Goal: Transaction & Acquisition: Purchase product/service

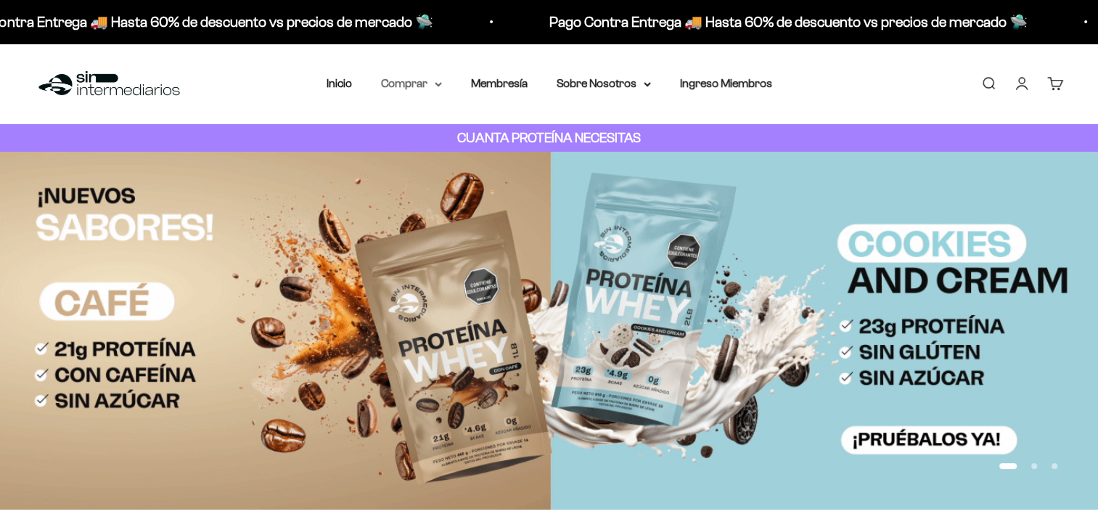
click at [401, 79] on summary "Comprar" at bounding box center [411, 83] width 61 height 19
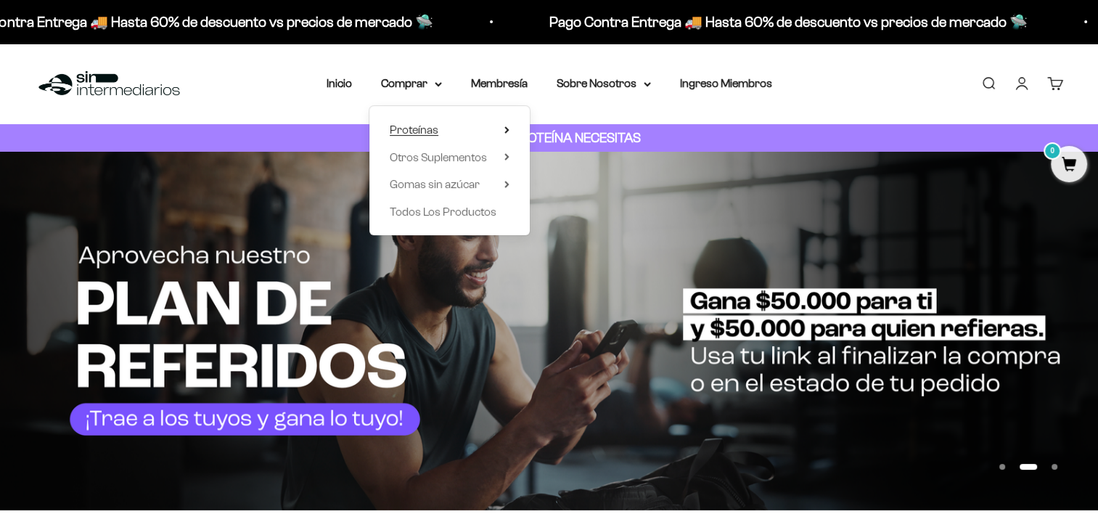
click at [422, 125] on span "Proteínas" at bounding box center [414, 129] width 49 height 12
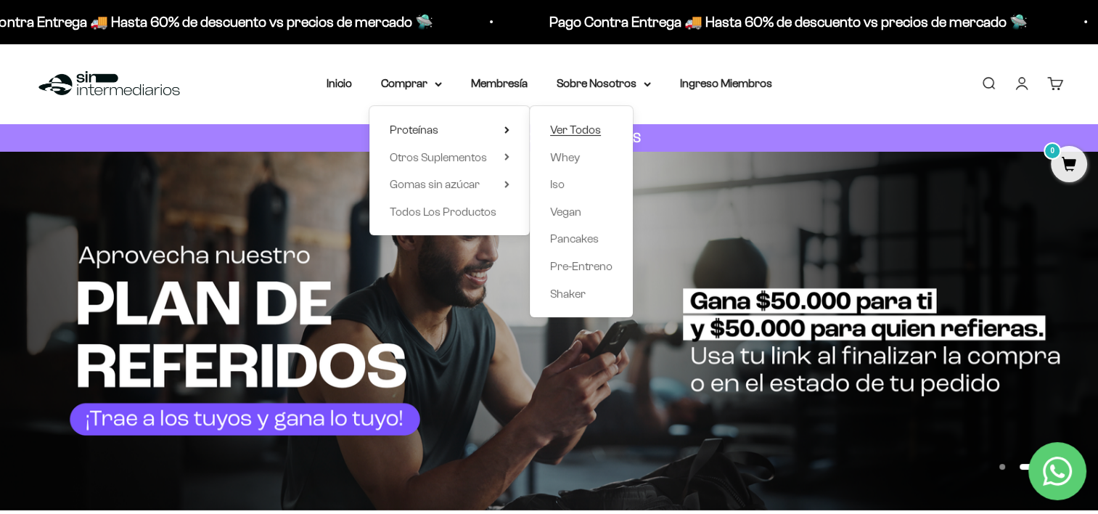
click at [557, 127] on span "Ver Todos" at bounding box center [575, 129] width 51 height 12
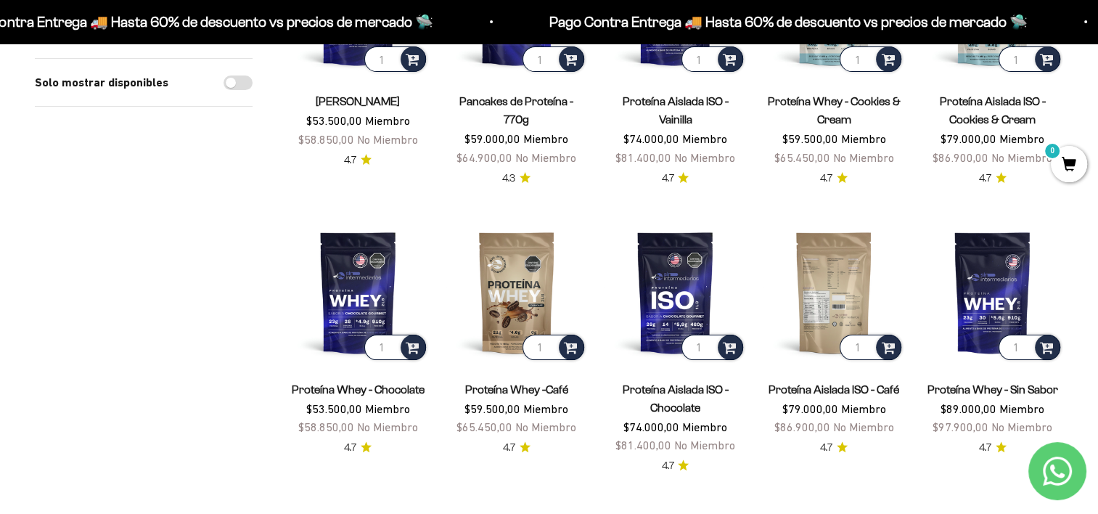
scroll to position [290, 0]
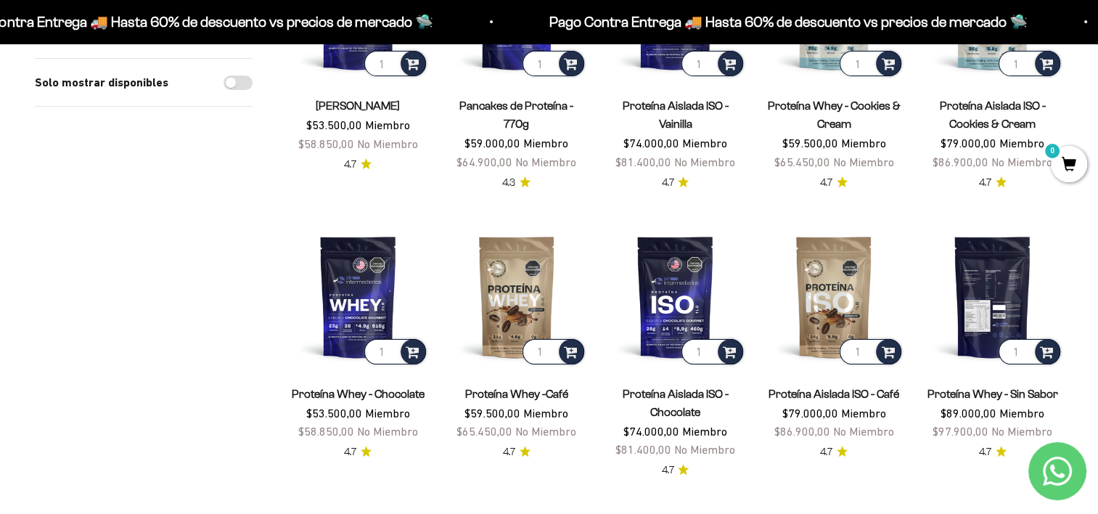
click at [1000, 277] on img at bounding box center [991, 296] width 141 height 141
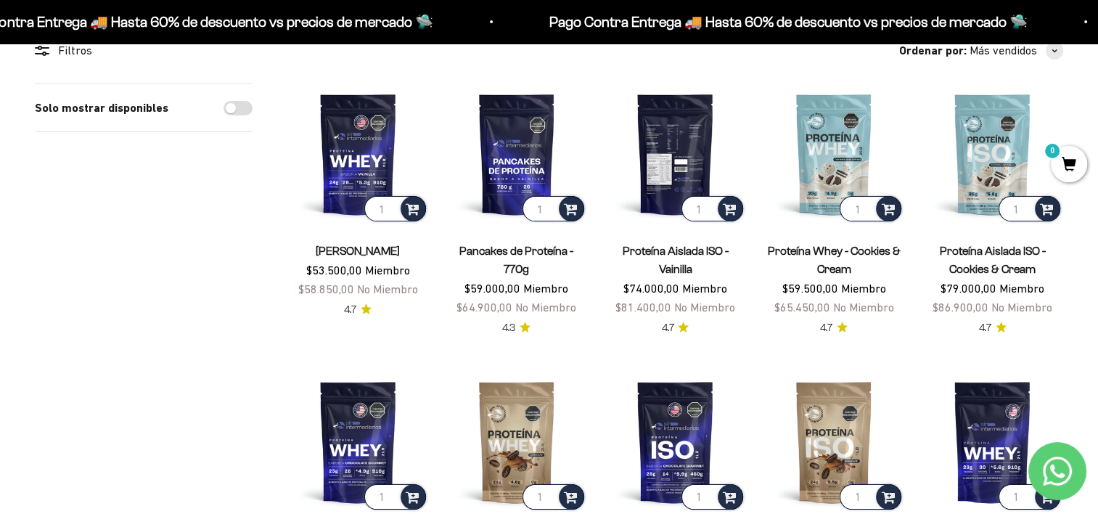
click at [660, 137] on img at bounding box center [674, 153] width 141 height 141
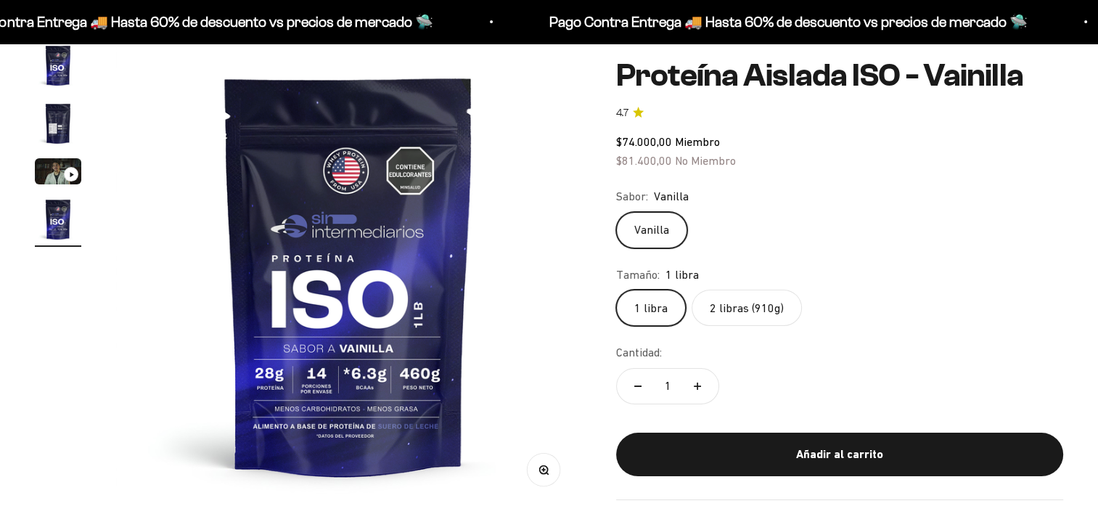
scroll to position [0, 1447]
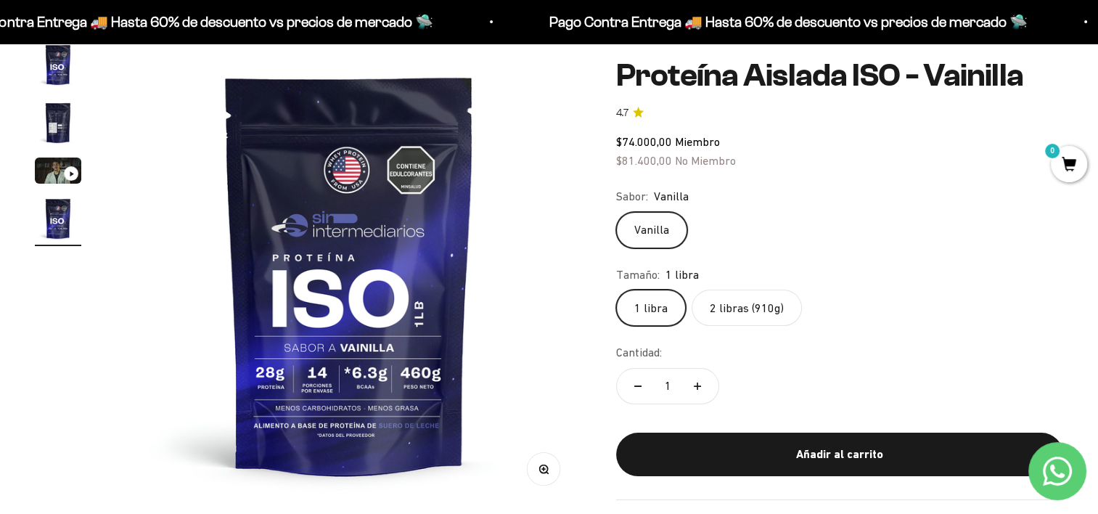
click at [752, 320] on label "2 libras (910g)" at bounding box center [746, 308] width 110 height 36
click at [616, 290] on input "2 libras (910g)" at bounding box center [615, 289] width 1 height 1
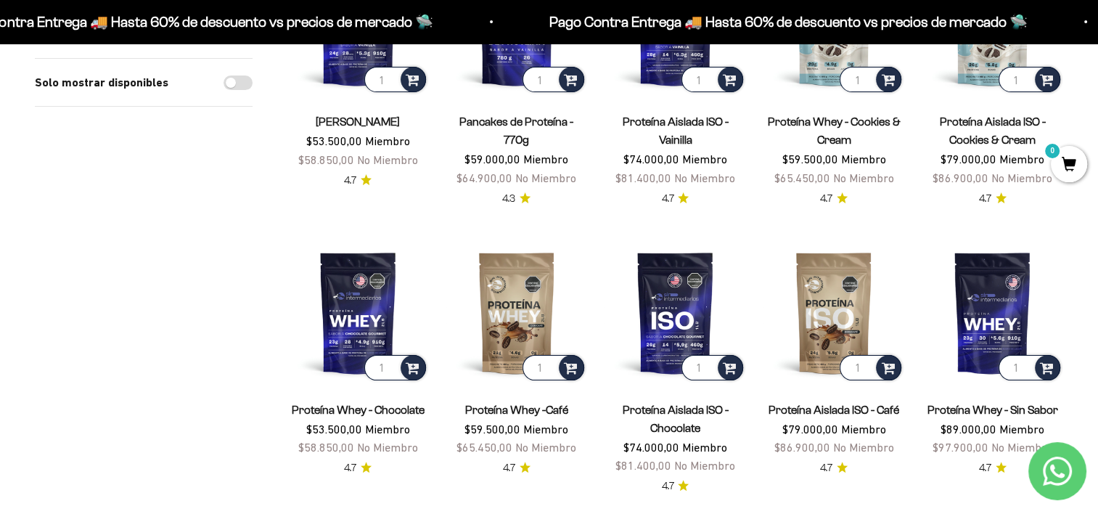
scroll to position [290, 0]
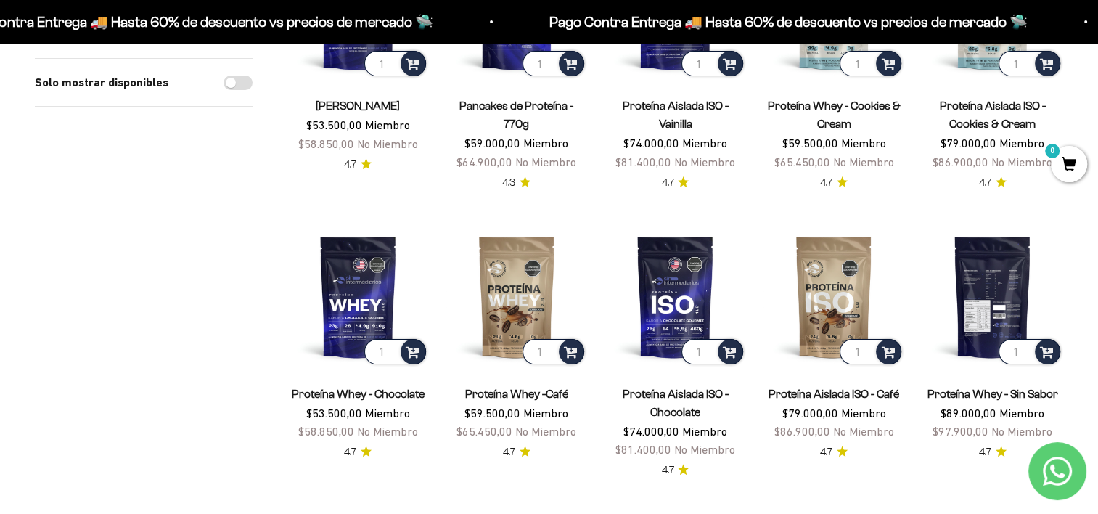
click at [964, 299] on img at bounding box center [991, 296] width 141 height 141
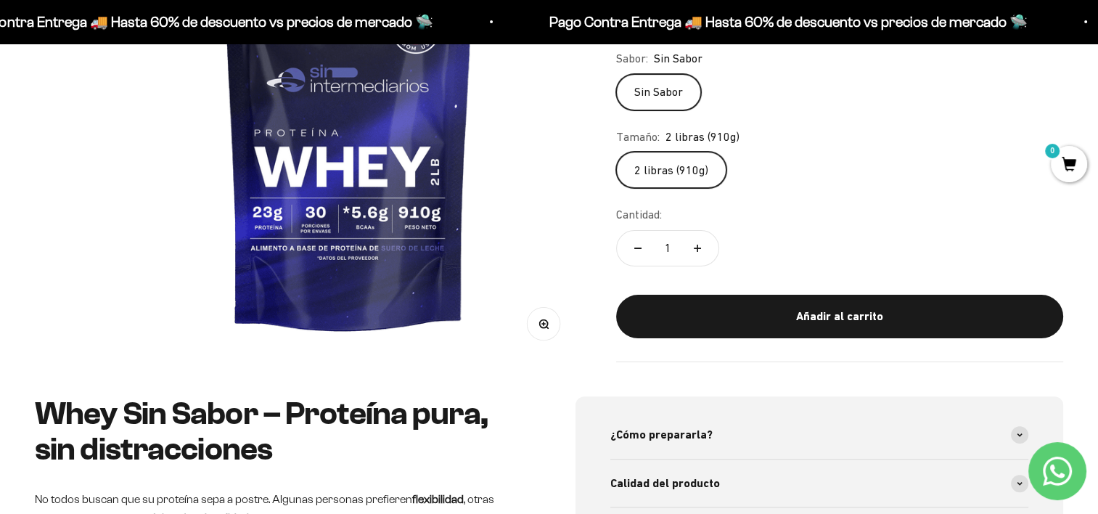
click at [676, 179] on label "2 libras (910g)" at bounding box center [671, 170] width 110 height 36
click at [616, 152] on input "2 libras (910g)" at bounding box center [615, 151] width 1 height 1
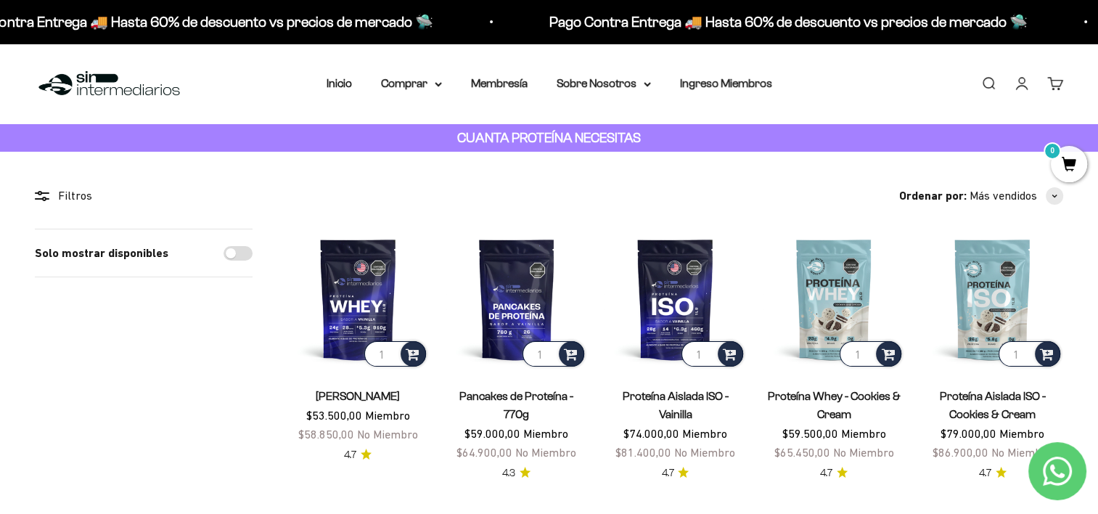
click at [226, 253] on input "Solo mostrar disponibles" at bounding box center [237, 253] width 29 height 15
checkbox input "true"
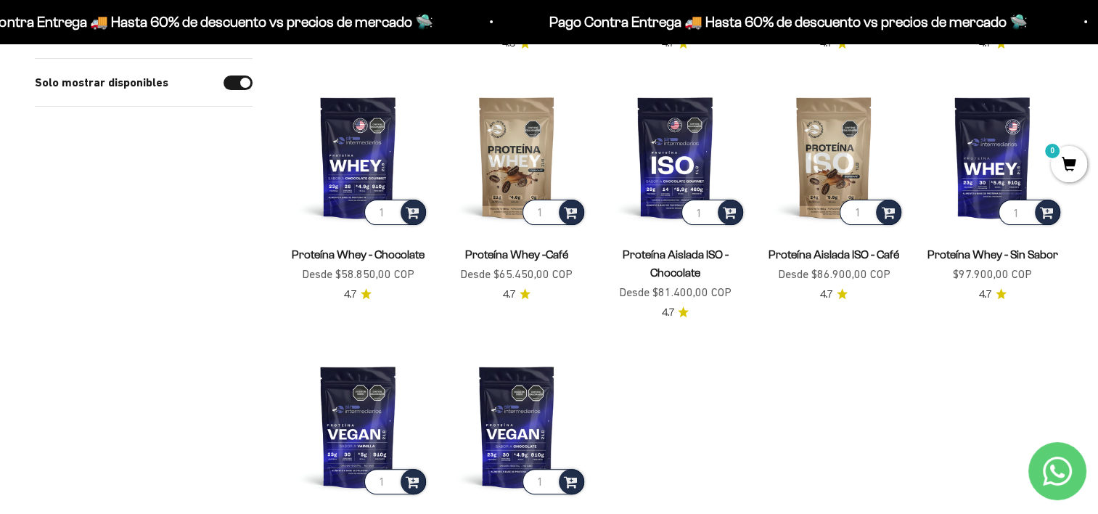
scroll to position [435, 0]
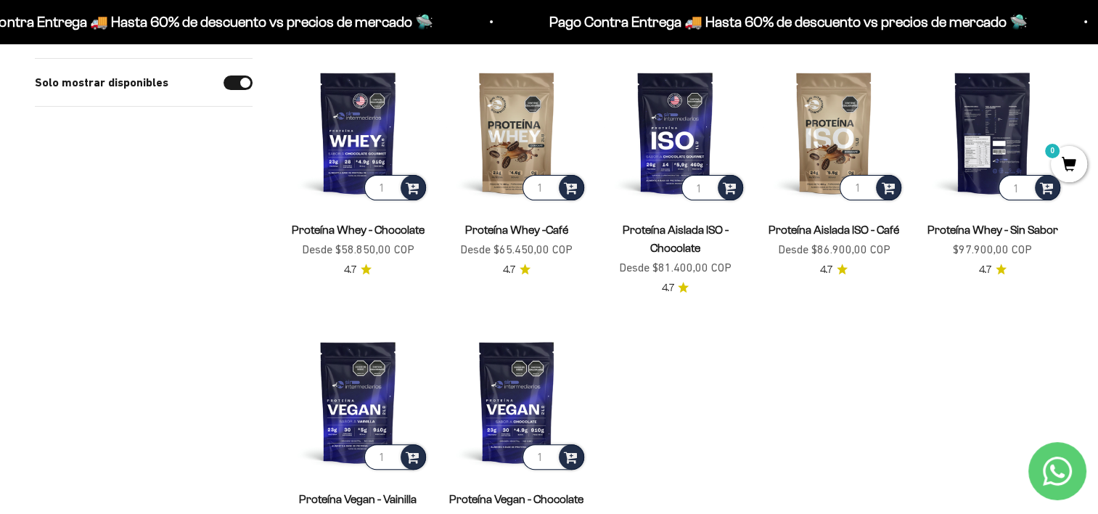
click at [994, 124] on img at bounding box center [991, 132] width 141 height 141
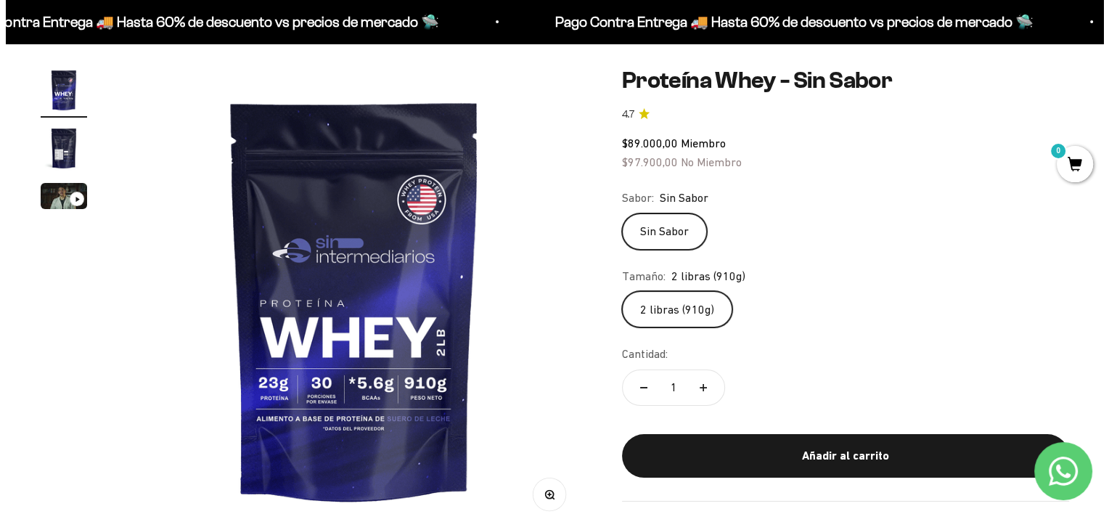
scroll to position [145, 0]
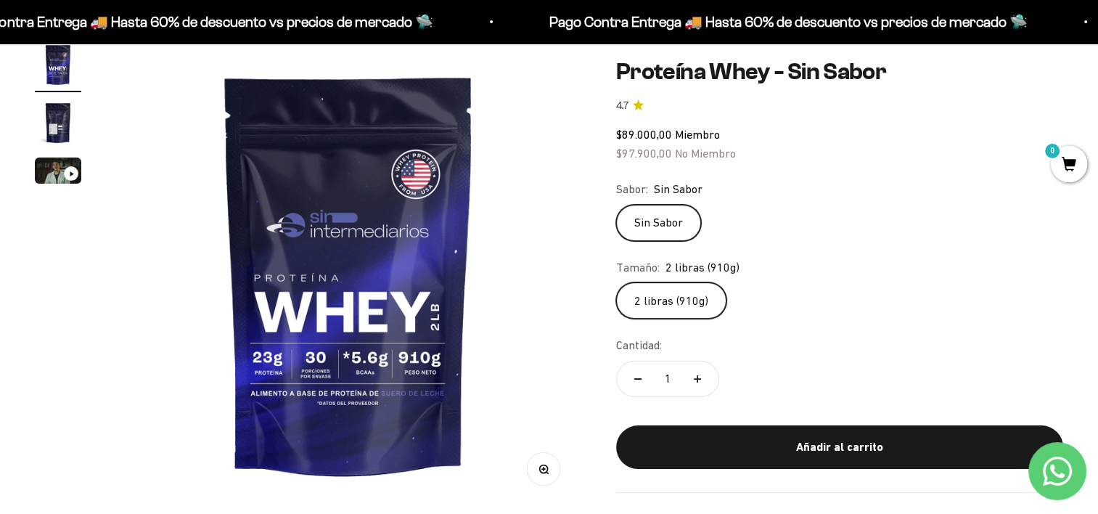
click at [681, 302] on label "2 libras (910g)" at bounding box center [671, 300] width 110 height 36
click at [616, 282] on input "2 libras (910g)" at bounding box center [615, 282] width 1 height 1
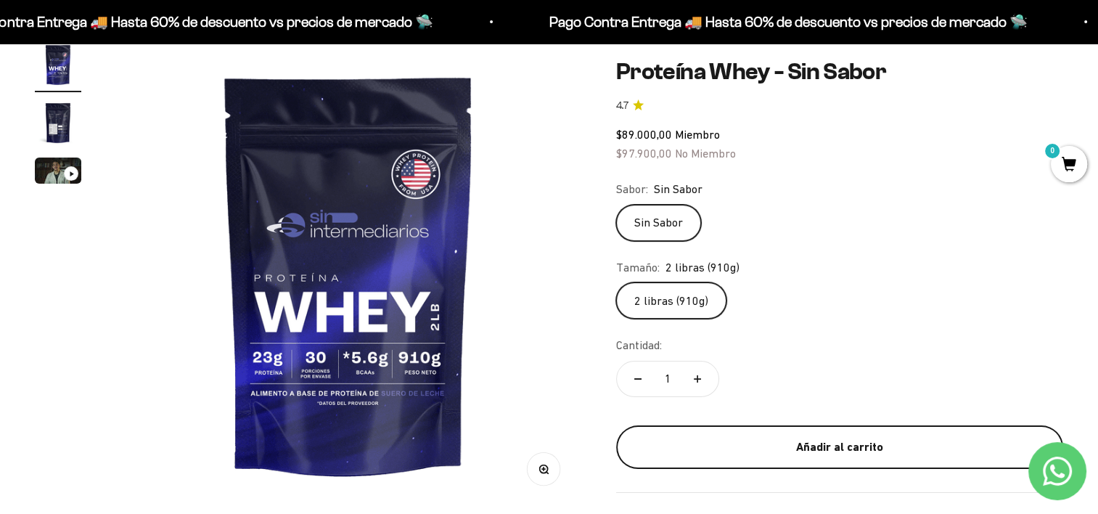
click at [748, 438] on div "Añadir al carrito" at bounding box center [839, 447] width 389 height 19
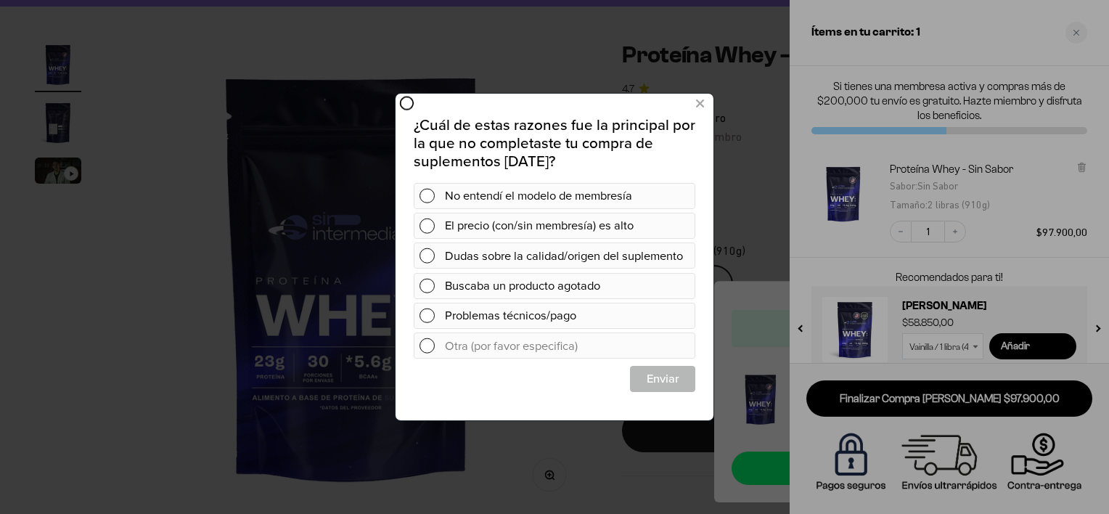
scroll to position [0, 0]
click at [700, 104] on icon at bounding box center [700, 104] width 8 height 20
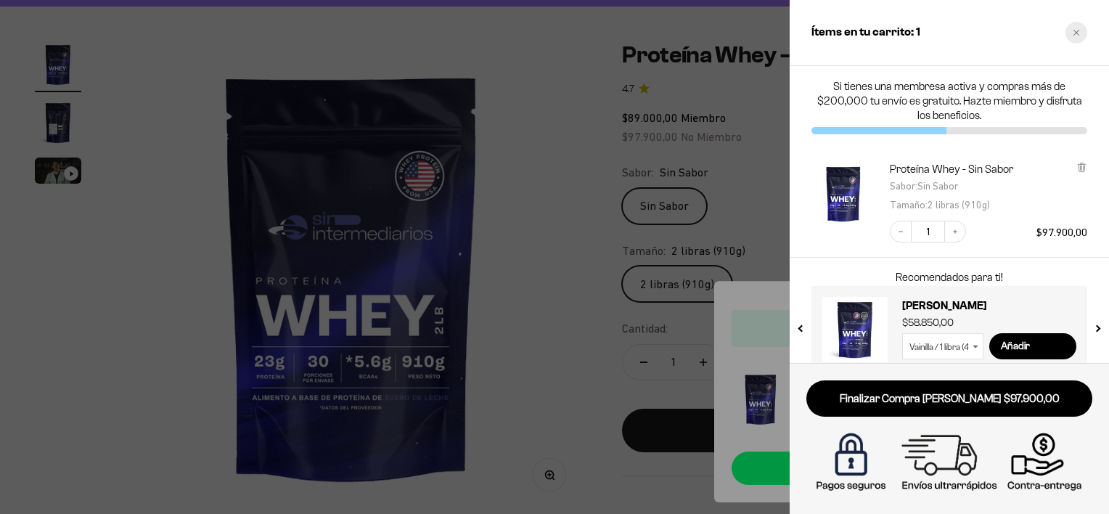
click at [1078, 32] on icon "Close cart" at bounding box center [1075, 32] width 7 height 7
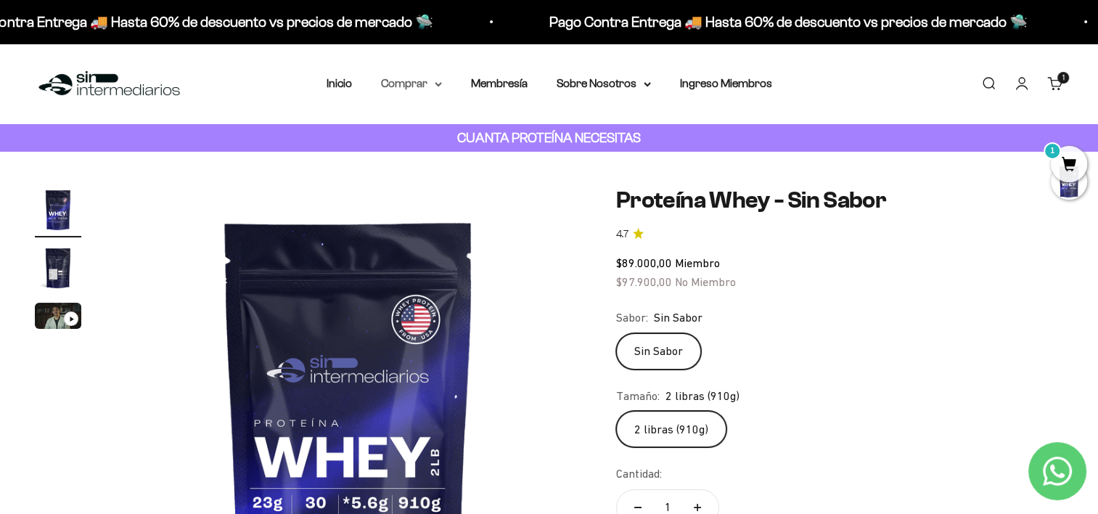
click at [415, 88] on summary "Comprar" at bounding box center [411, 83] width 61 height 19
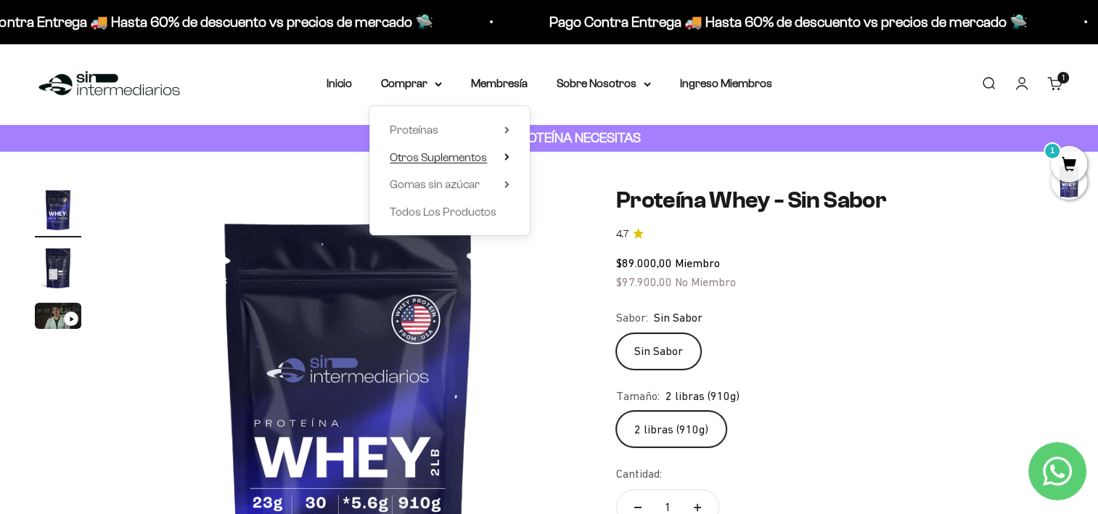
click at [431, 157] on span "Otros Suplementos" at bounding box center [438, 157] width 97 height 12
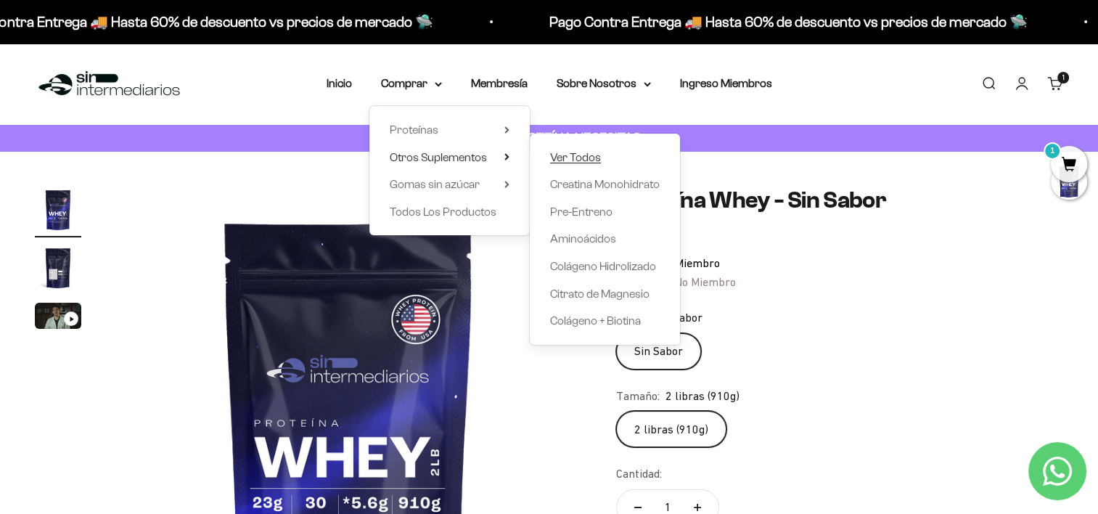
click at [573, 158] on span "Ver Todos" at bounding box center [575, 157] width 51 height 12
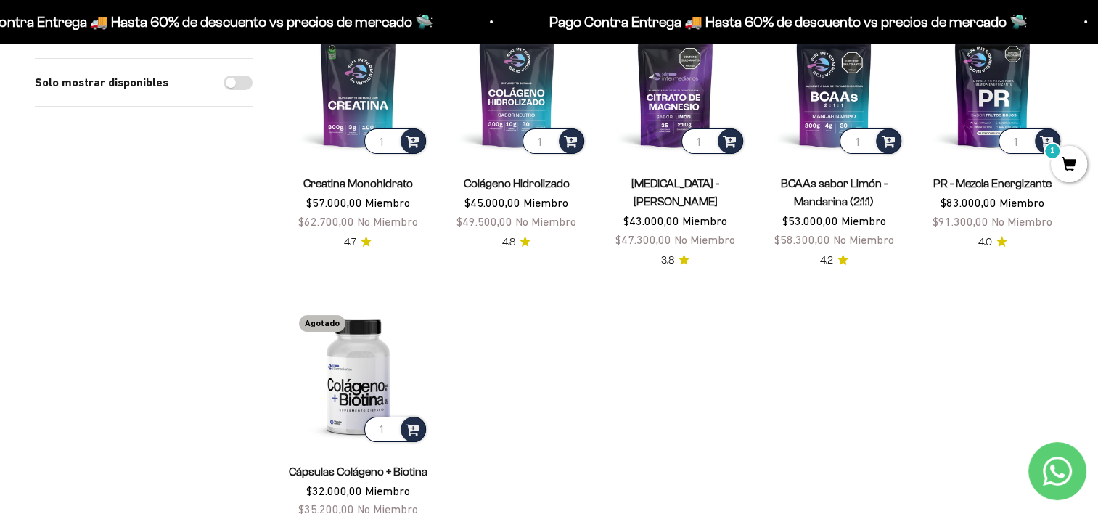
scroll to position [145, 0]
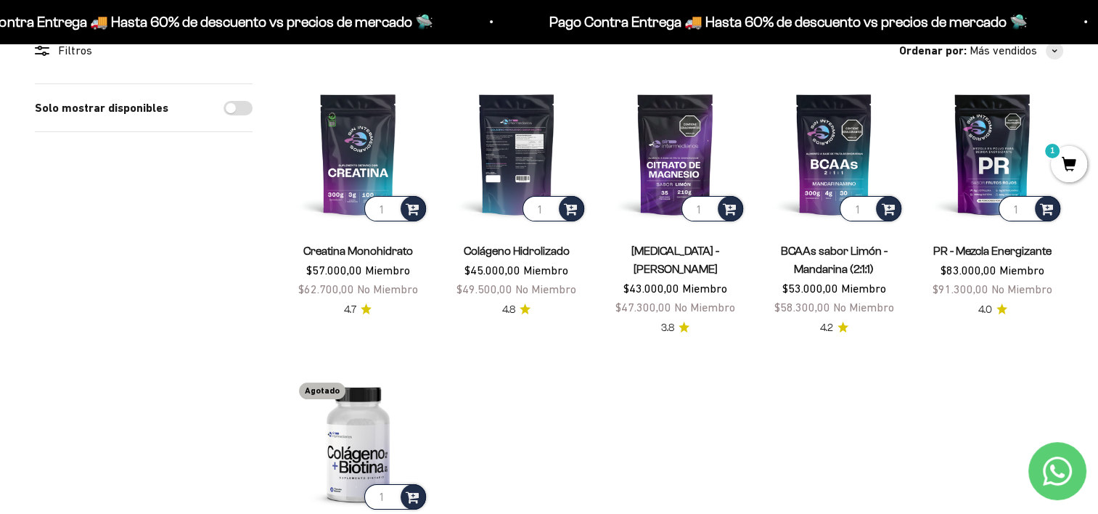
click at [525, 152] on img at bounding box center [516, 153] width 141 height 141
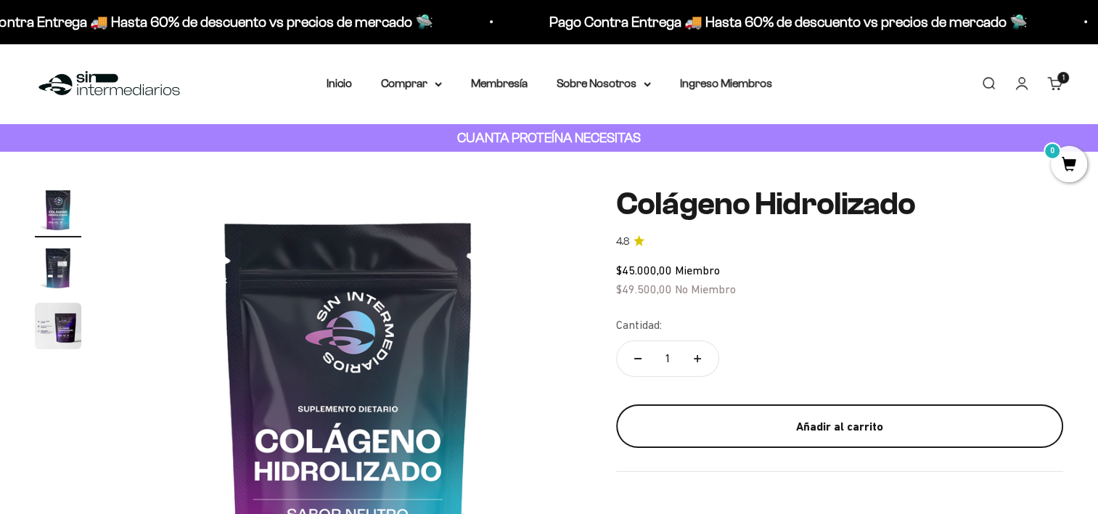
click at [827, 422] on div "Añadir al carrito" at bounding box center [839, 426] width 389 height 19
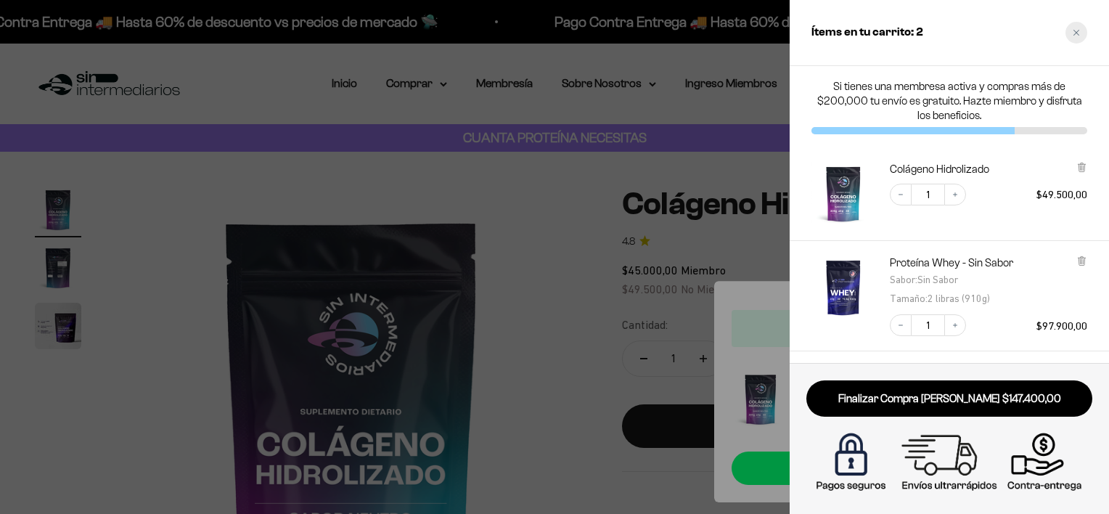
click at [1080, 33] on div "Close cart" at bounding box center [1076, 33] width 22 height 22
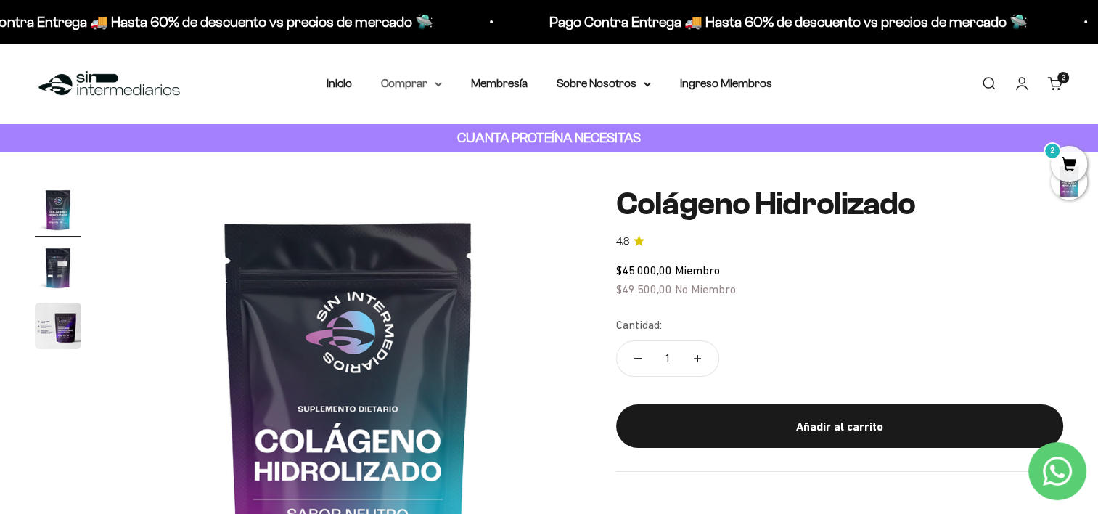
click at [395, 78] on summary "Comprar" at bounding box center [411, 83] width 61 height 19
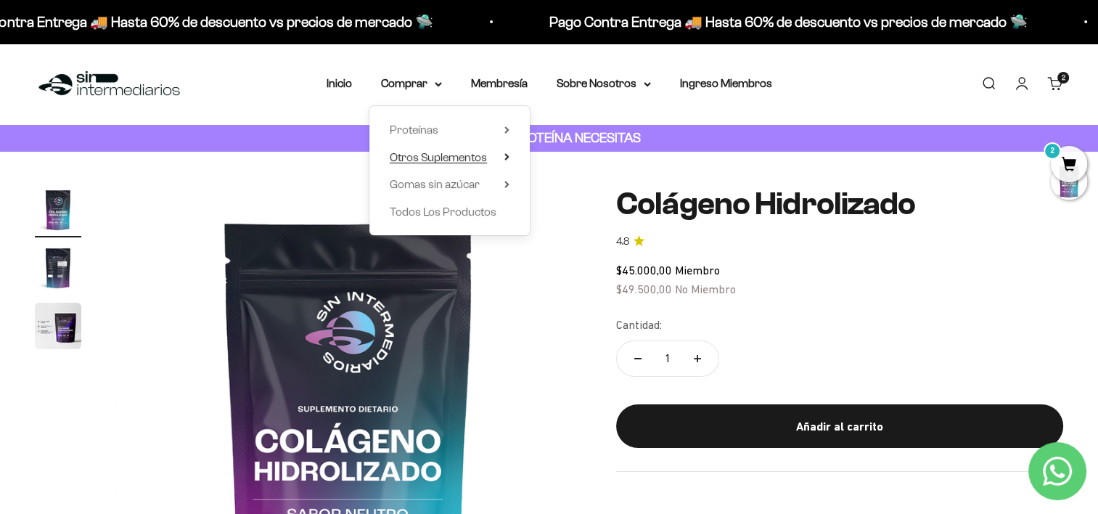
click at [413, 156] on span "Otros Suplementos" at bounding box center [438, 157] width 97 height 12
click at [406, 216] on span "Todos Los Productos" at bounding box center [443, 211] width 107 height 12
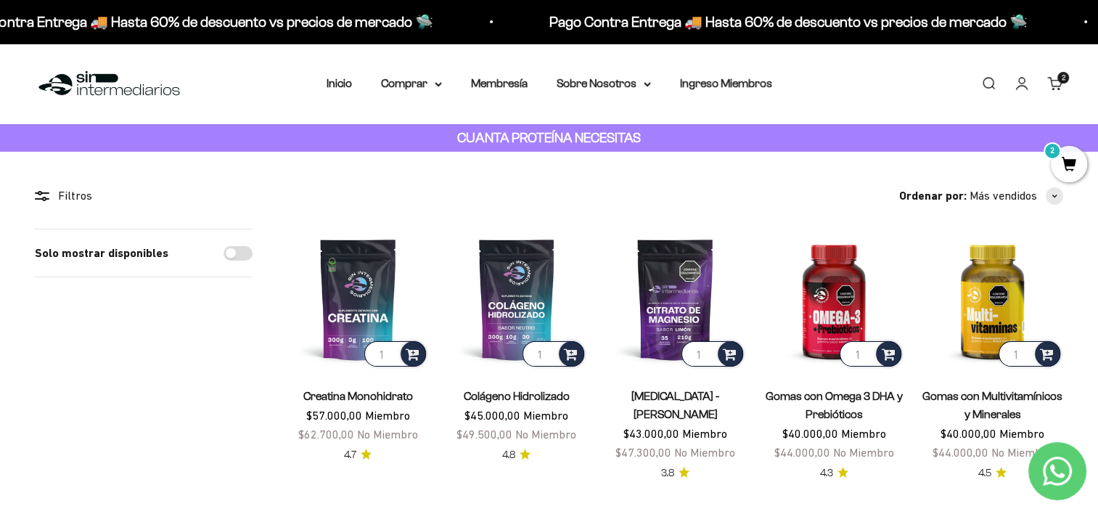
click at [242, 260] on div "Solo mostrar disponibles" at bounding box center [144, 253] width 218 height 48
click at [237, 254] on input "Solo mostrar disponibles" at bounding box center [237, 253] width 29 height 15
checkbox input "true"
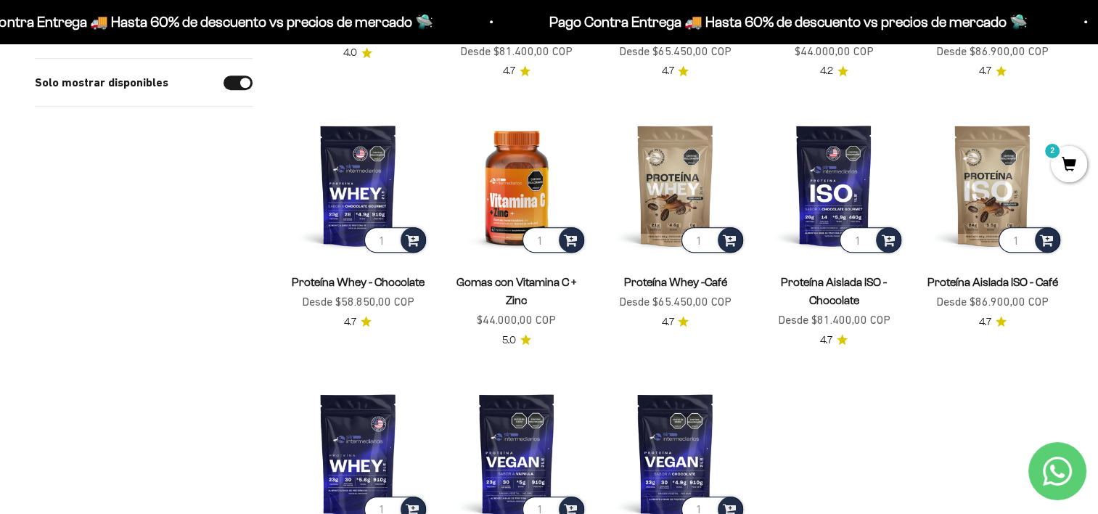
scroll to position [1016, 0]
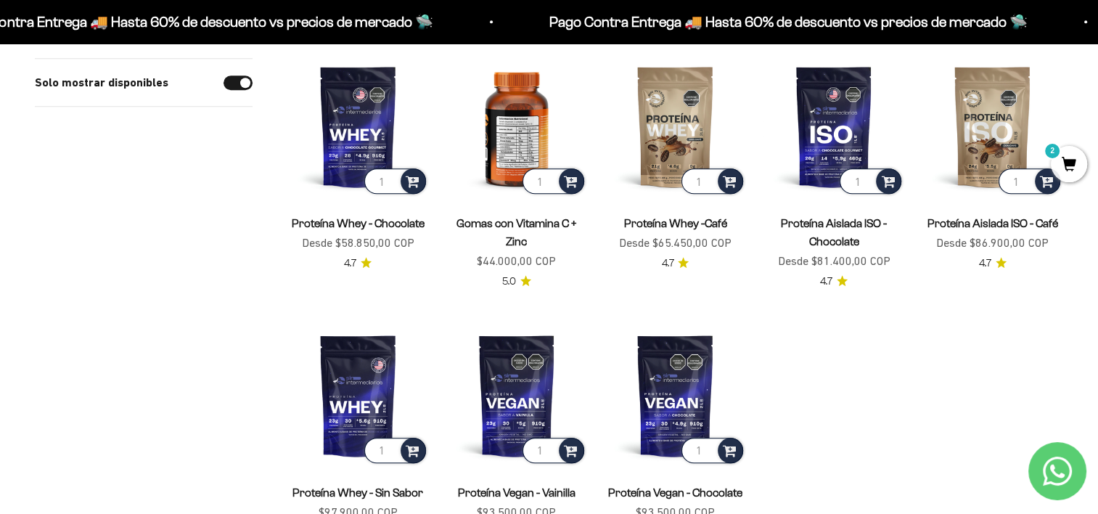
click at [533, 87] on img at bounding box center [516, 126] width 141 height 141
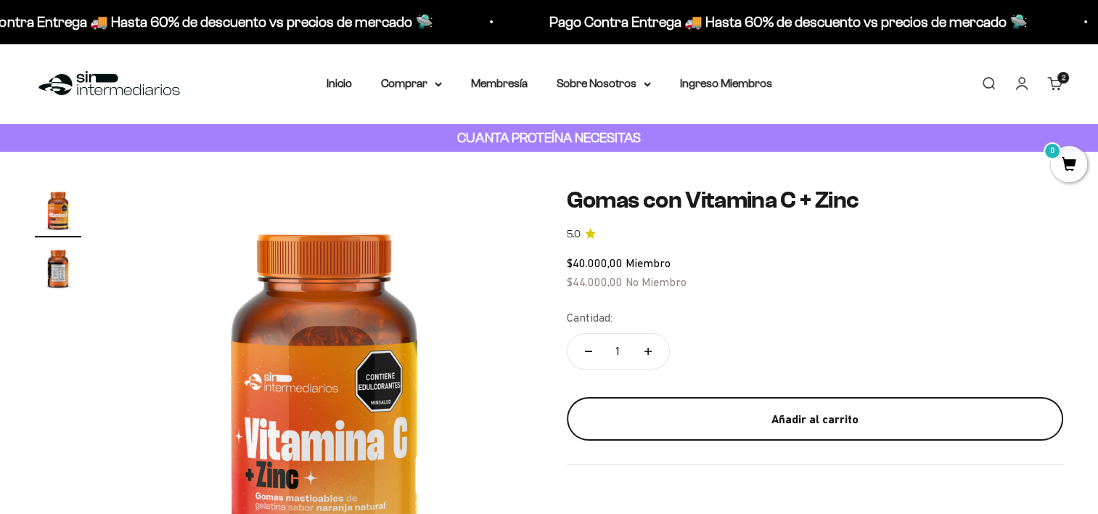
click at [850, 423] on div "Añadir al carrito" at bounding box center [815, 419] width 439 height 19
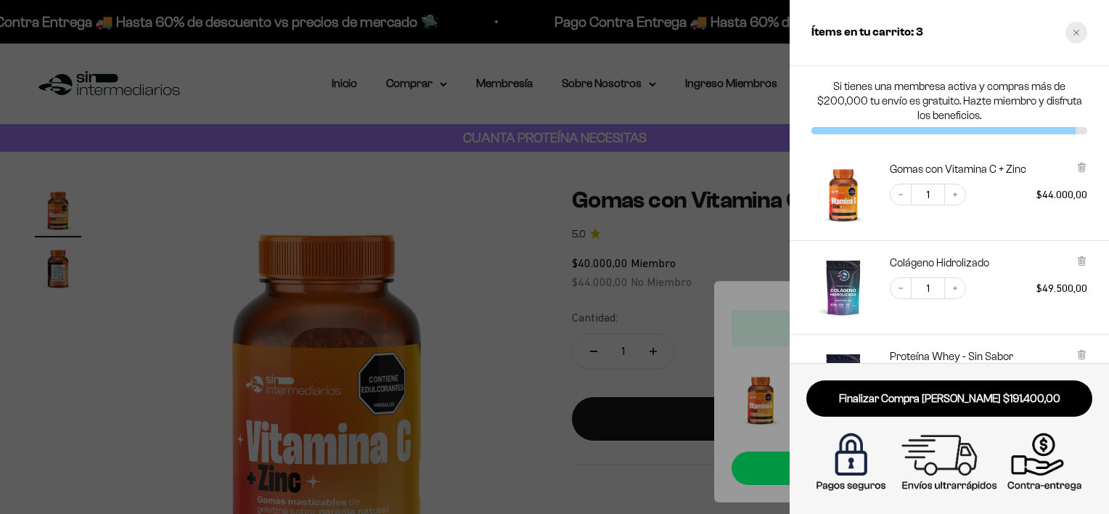
click at [1079, 33] on icon "Close cart" at bounding box center [1075, 32] width 7 height 7
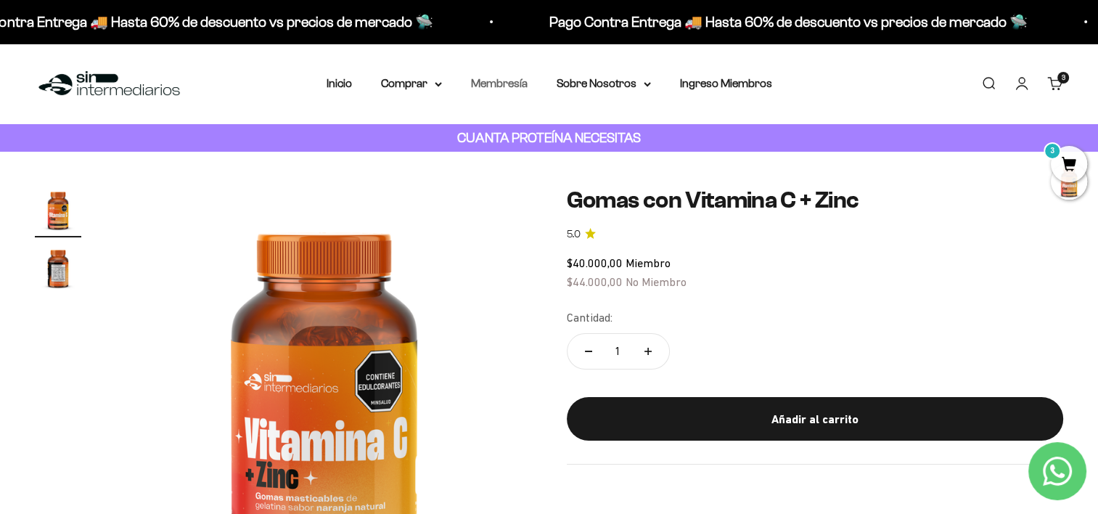
click at [502, 81] on link "Membresía" at bounding box center [499, 83] width 57 height 12
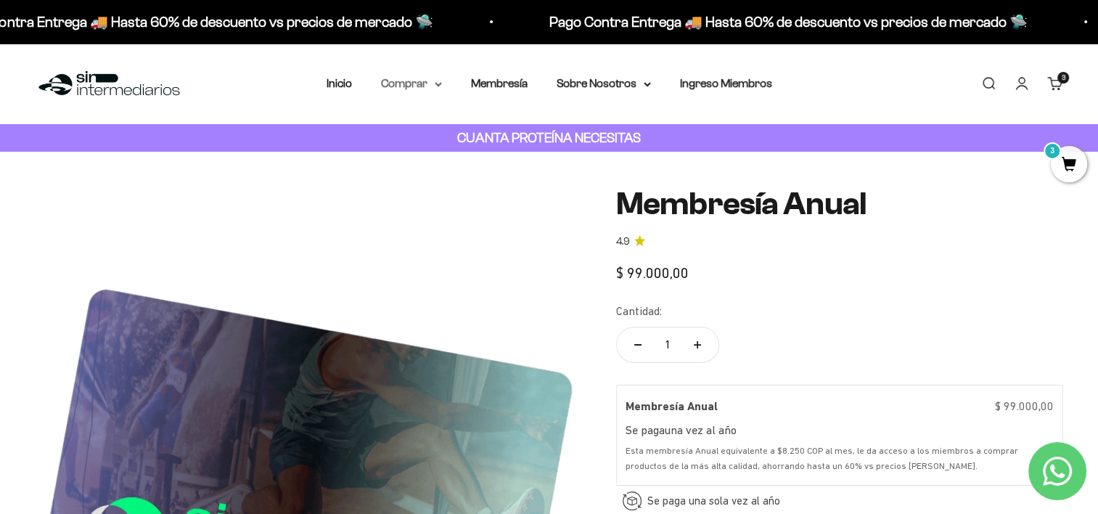
click at [424, 83] on summary "Comprar" at bounding box center [411, 83] width 61 height 19
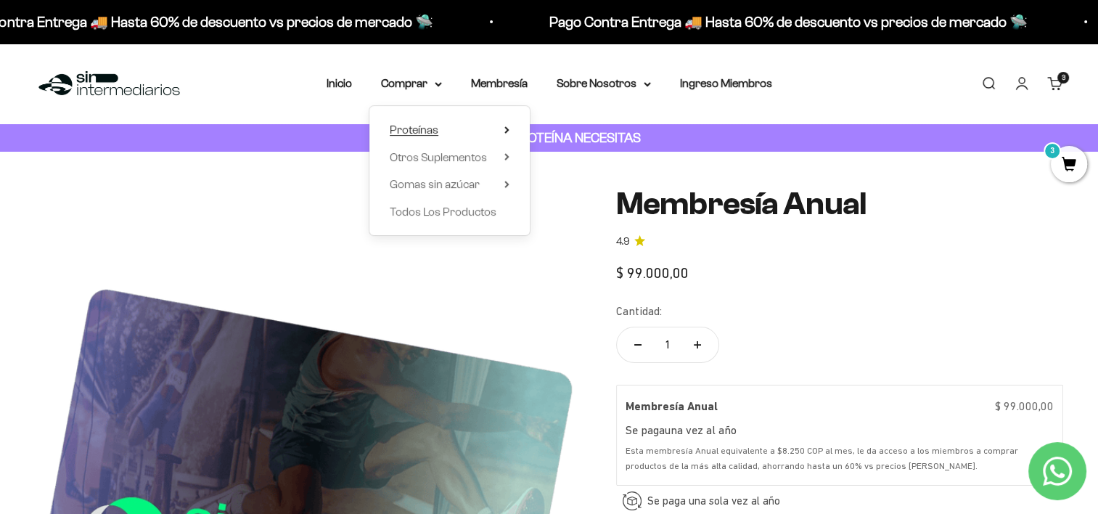
click at [421, 133] on span "Proteínas" at bounding box center [414, 129] width 49 height 12
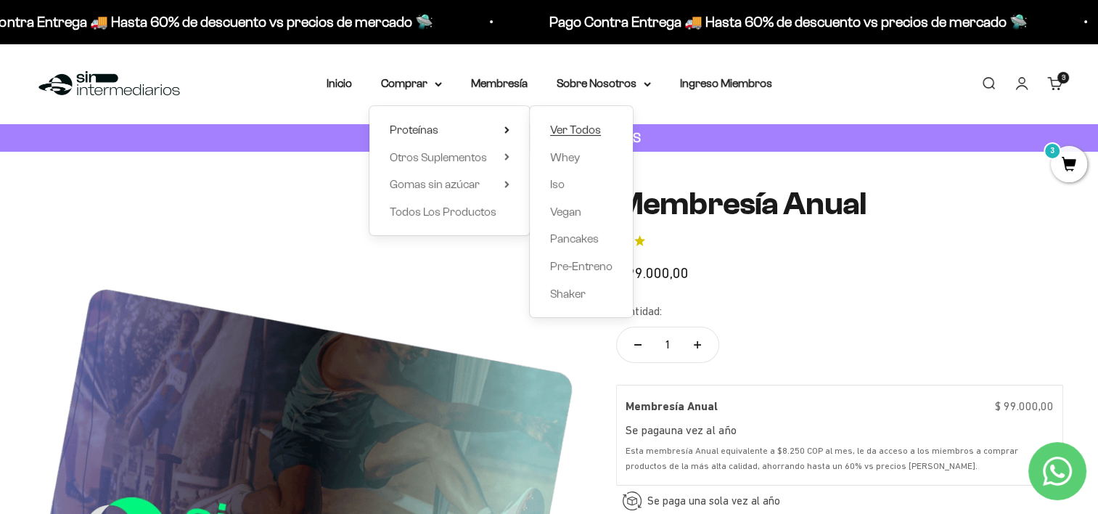
click at [565, 128] on span "Ver Todos" at bounding box center [575, 129] width 51 height 12
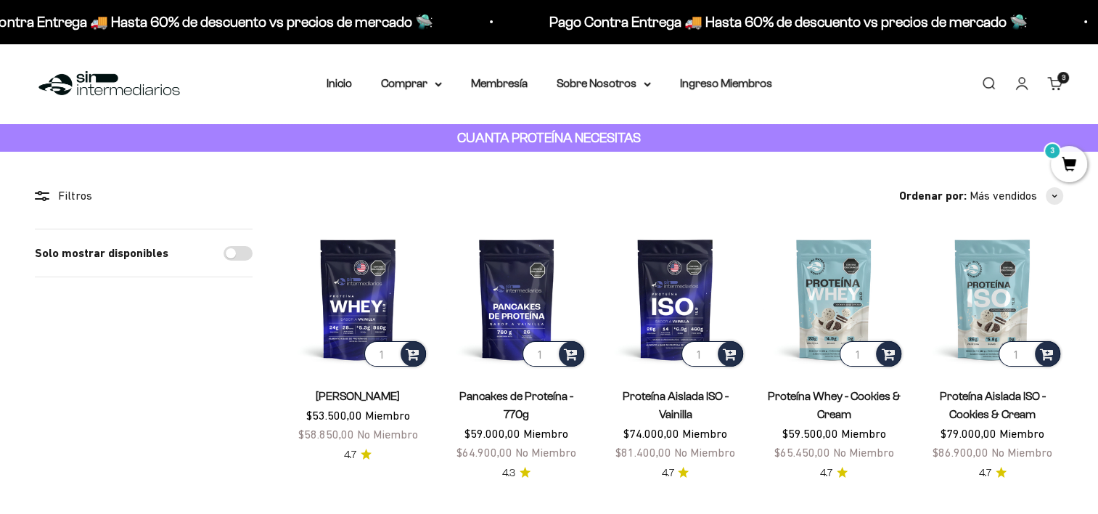
click at [55, 203] on div "Filtros" at bounding box center [144, 195] width 218 height 19
click at [49, 197] on div "Filtros" at bounding box center [144, 195] width 218 height 19
click at [43, 197] on icon at bounding box center [42, 196] width 15 height 10
click at [62, 193] on div "Filtros" at bounding box center [144, 195] width 218 height 19
drag, startPoint x: 990, startPoint y: 200, endPoint x: 1022, endPoint y: 198, distance: 32.0
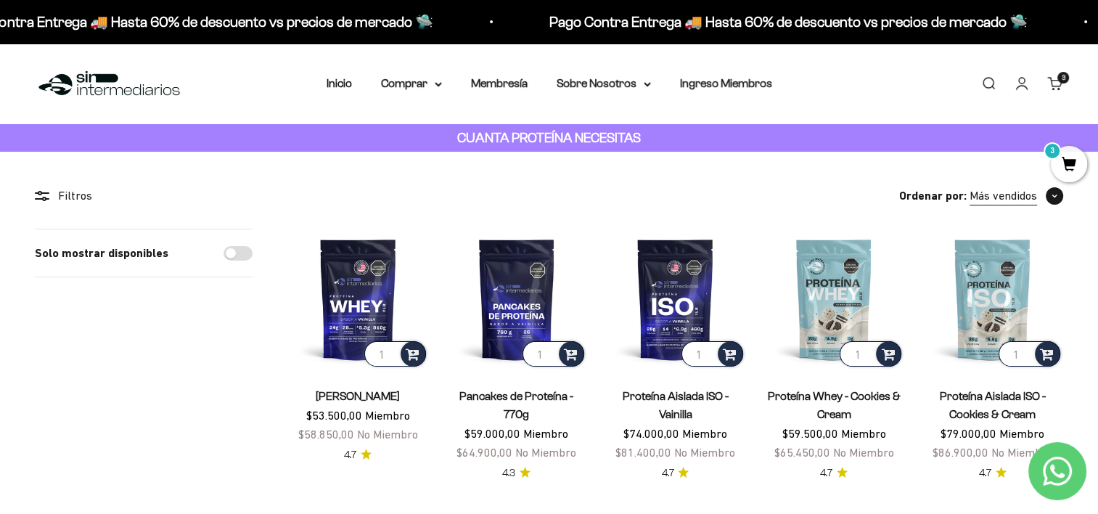
click at [1001, 199] on span "Más vendidos" at bounding box center [1002, 195] width 67 height 19
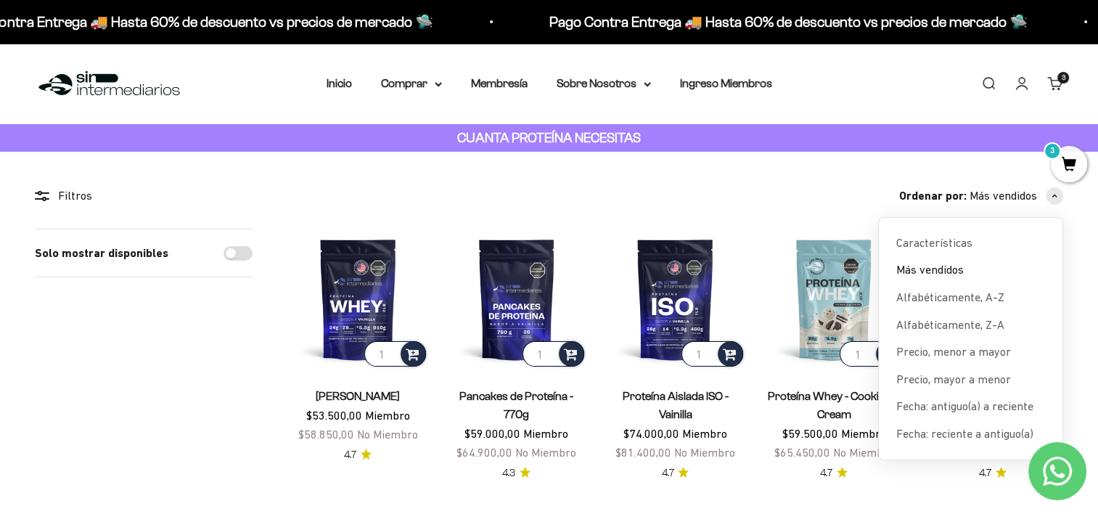
click at [52, 191] on div "Filtros" at bounding box center [144, 195] width 218 height 19
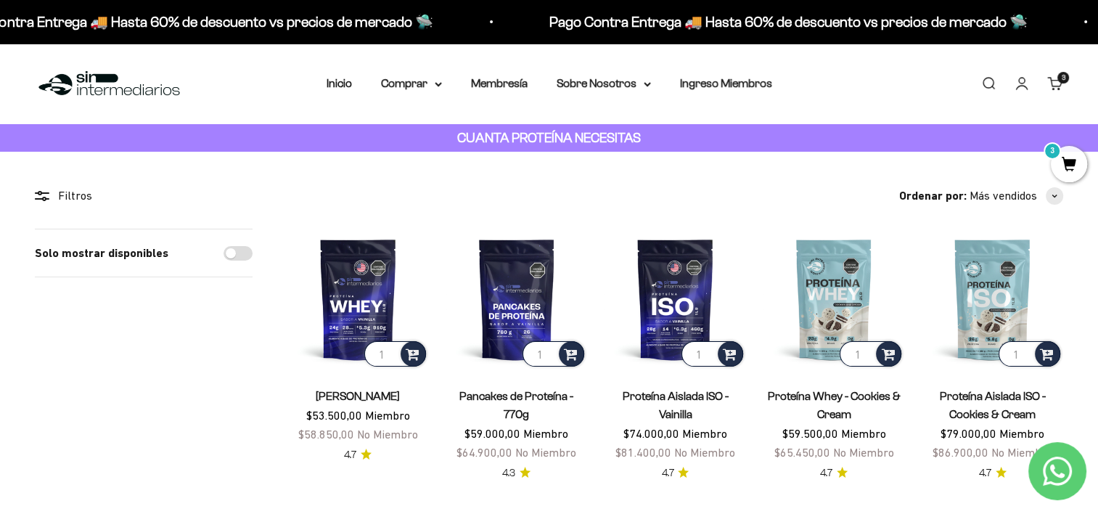
click at [35, 197] on icon at bounding box center [42, 196] width 15 height 10
